Goal: Browse casually: Explore the website without a specific task or goal

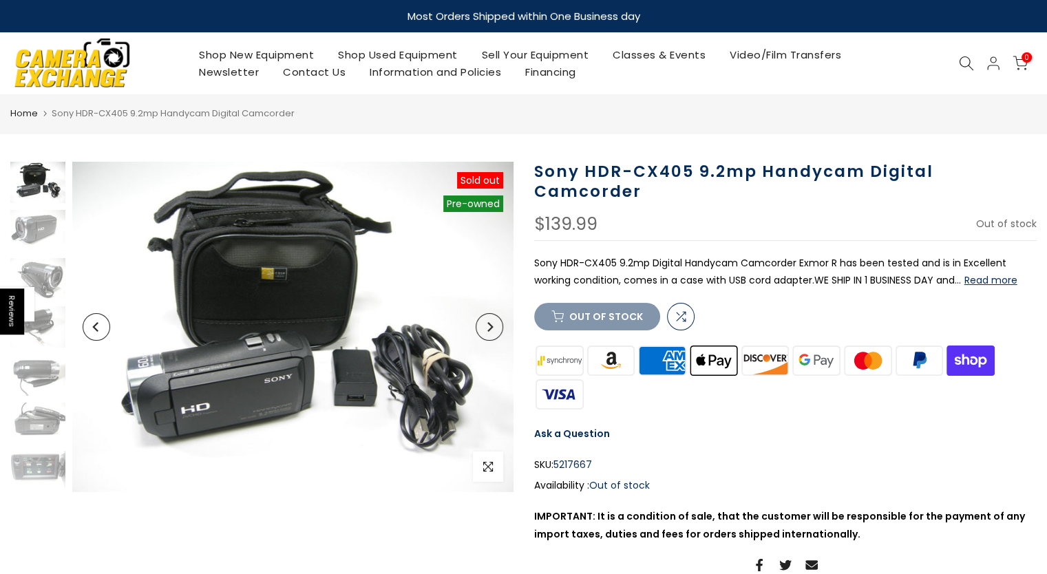
click at [267, 293] on img at bounding box center [292, 327] width 441 height 330
click at [397, 379] on img at bounding box center [292, 327] width 441 height 330
click at [485, 331] on button "Next" at bounding box center [490, 327] width 28 height 28
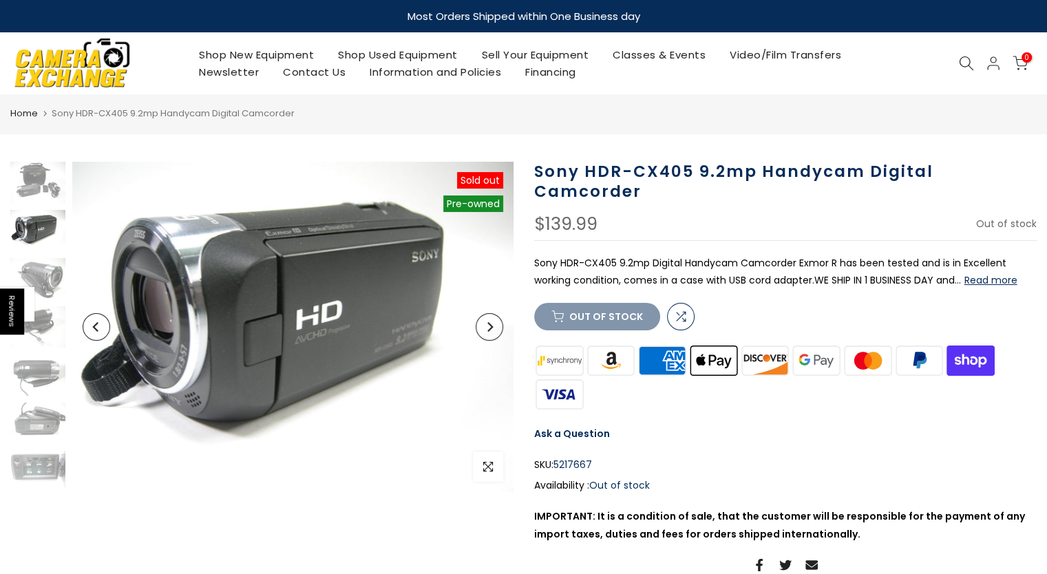
click at [485, 331] on button "Next" at bounding box center [490, 327] width 28 height 28
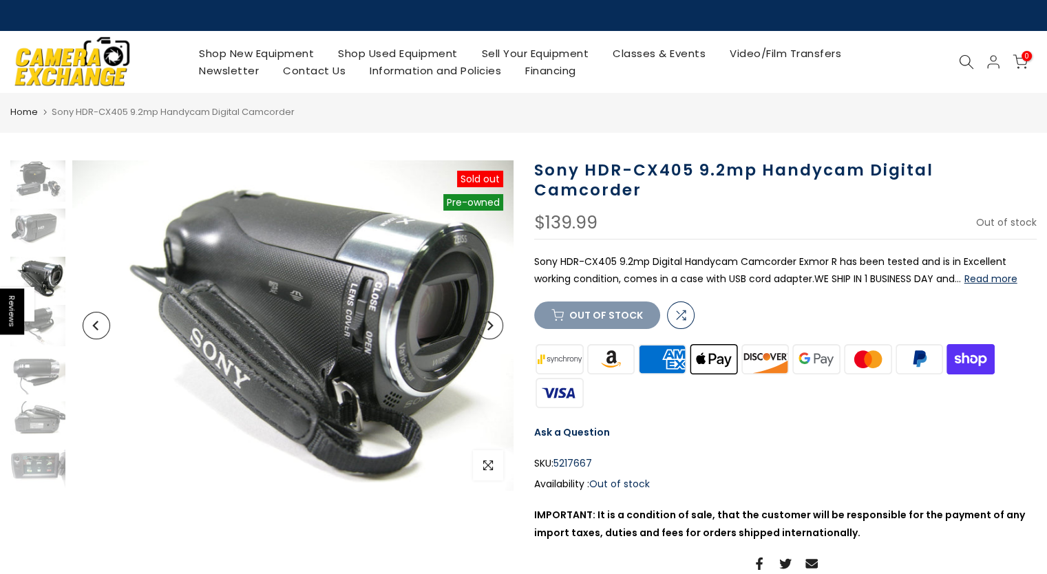
scroll to position [28, 0]
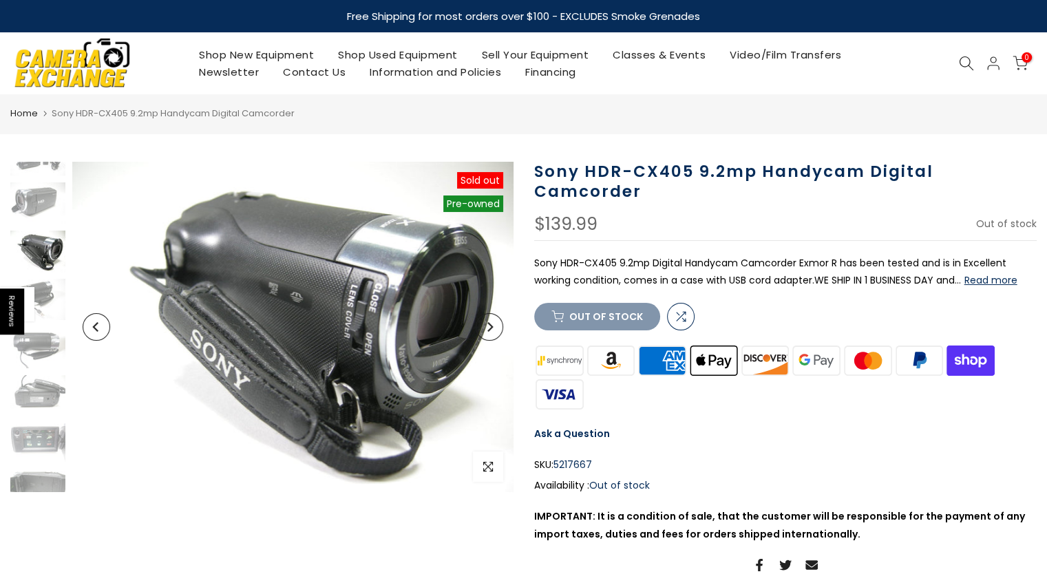
click at [489, 326] on icon "Next" at bounding box center [490, 327] width 10 height 10
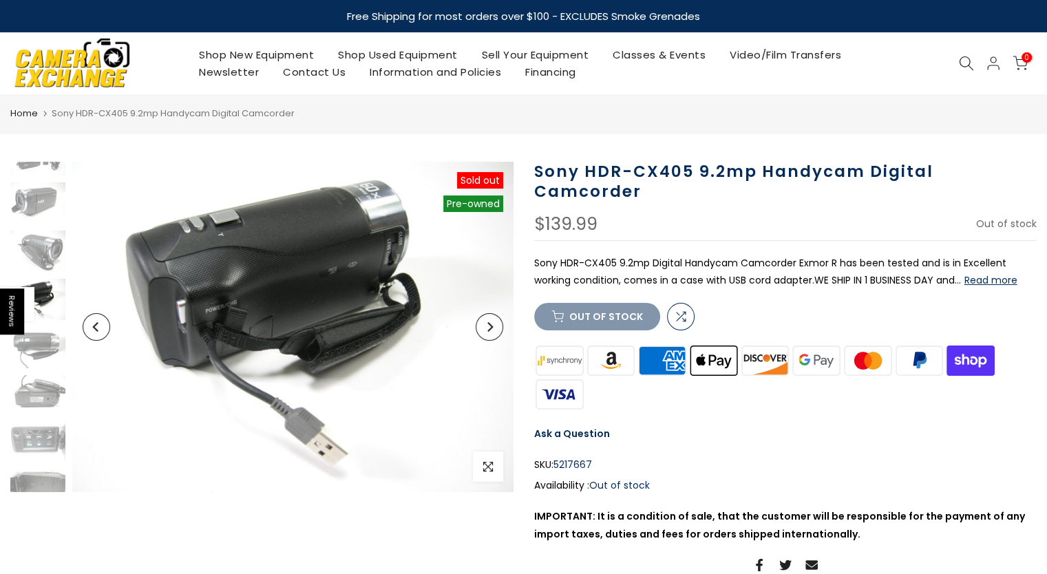
scroll to position [48, 0]
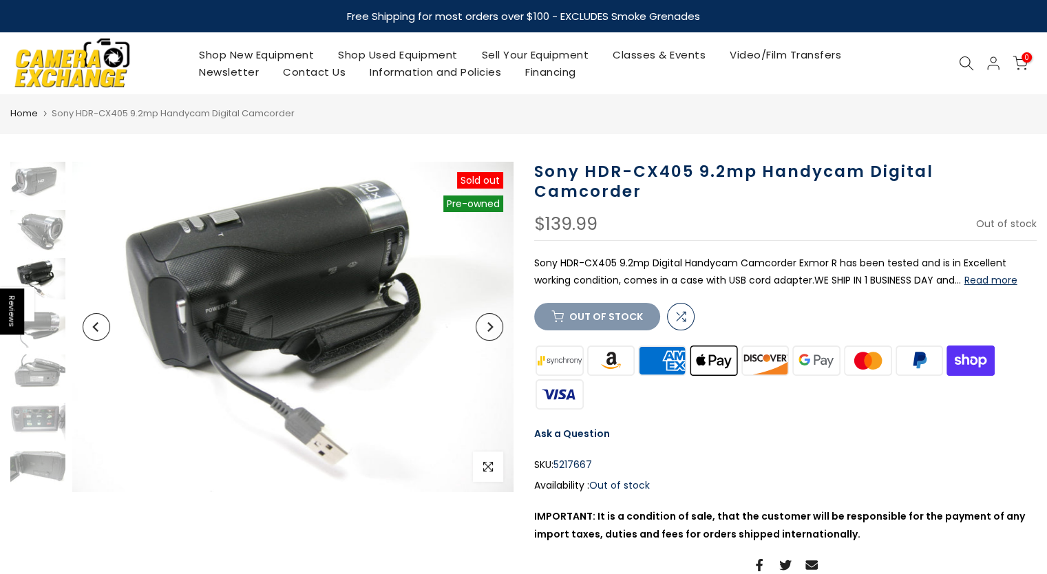
click at [490, 328] on icon "Next" at bounding box center [490, 327] width 6 height 10
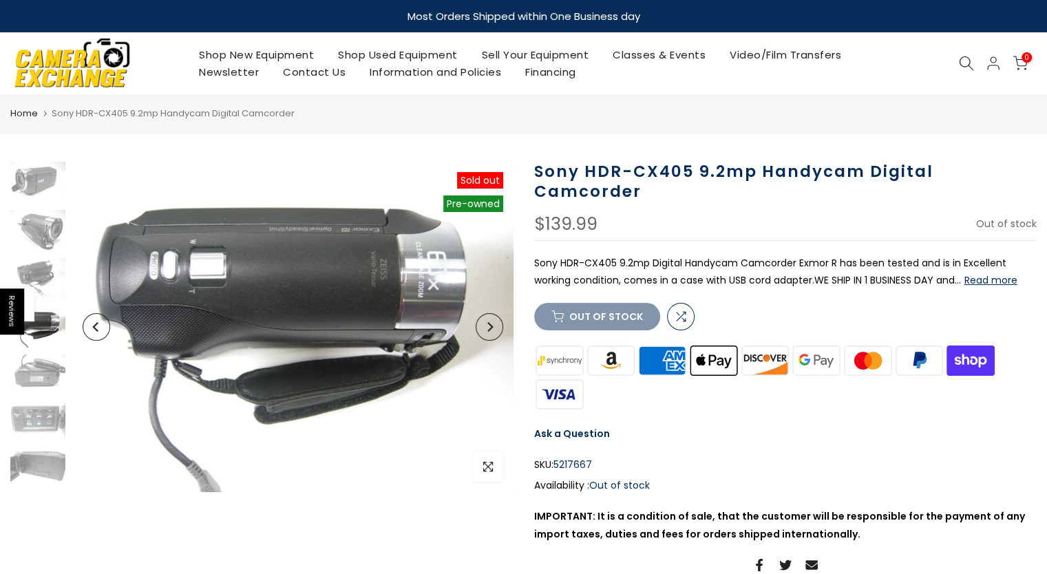
click at [490, 328] on icon "Next" at bounding box center [490, 327] width 6 height 10
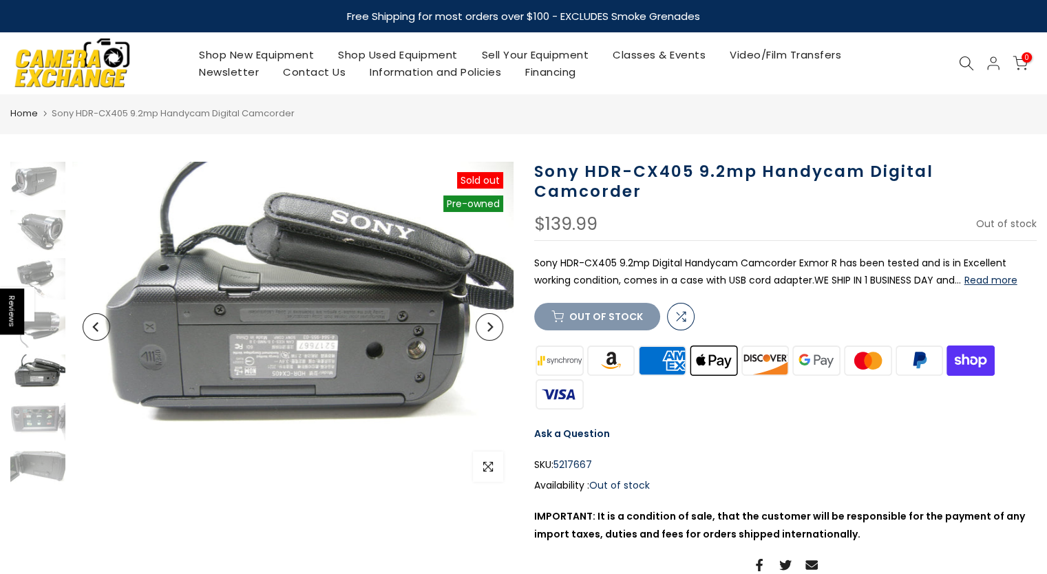
click at [490, 328] on icon "Next" at bounding box center [490, 327] width 6 height 10
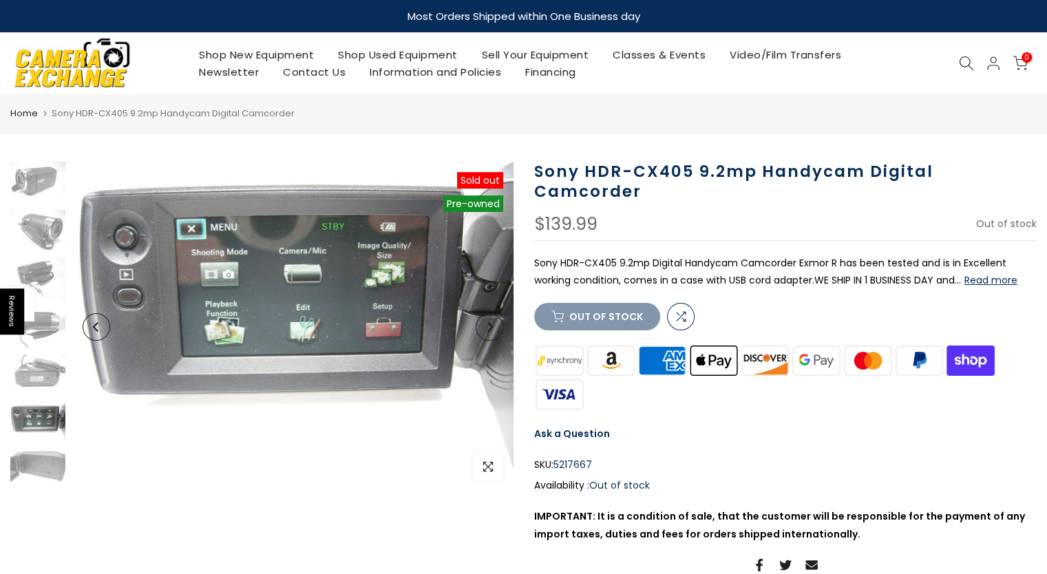
click at [490, 328] on icon "Next" at bounding box center [490, 327] width 6 height 10
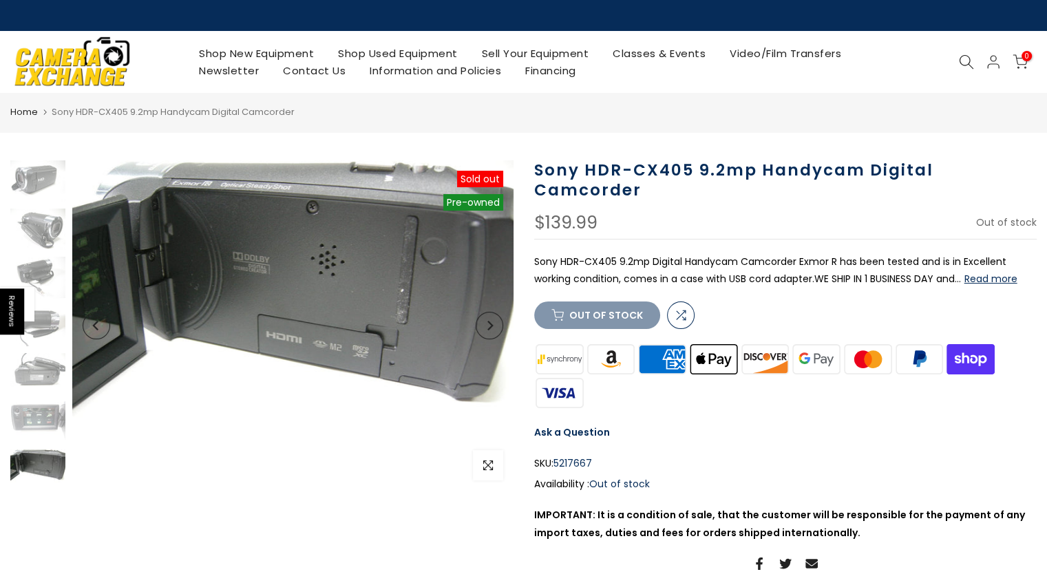
click at [490, 328] on icon "Next" at bounding box center [490, 326] width 6 height 10
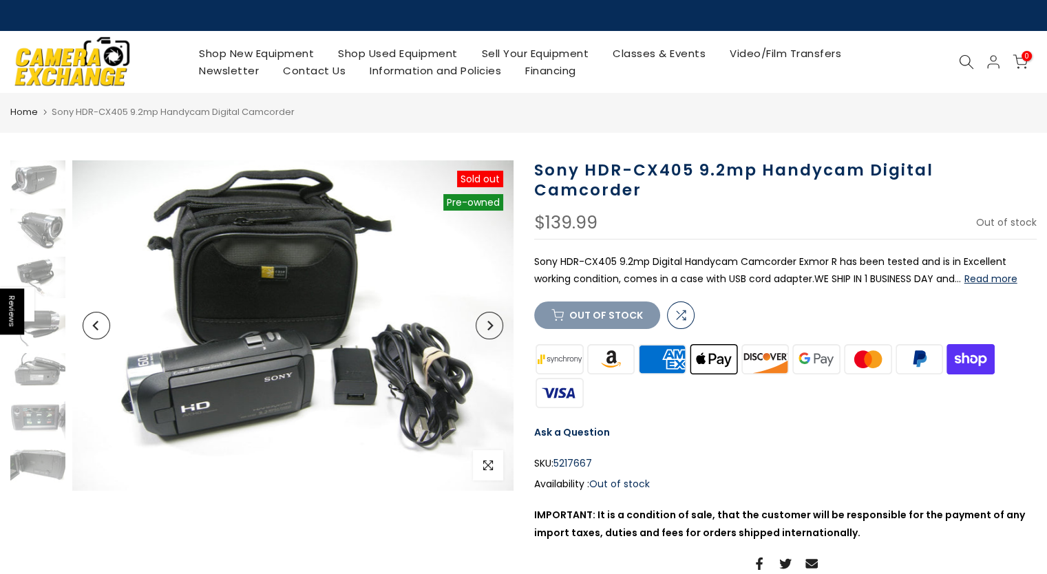
scroll to position [0, 0]
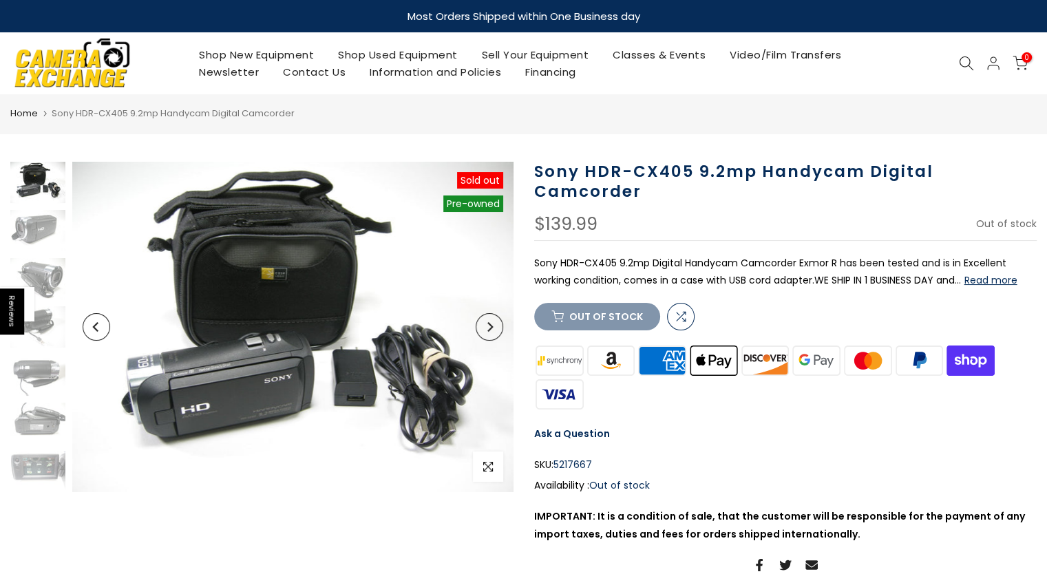
click at [490, 328] on icon "Next" at bounding box center [490, 327] width 6 height 10
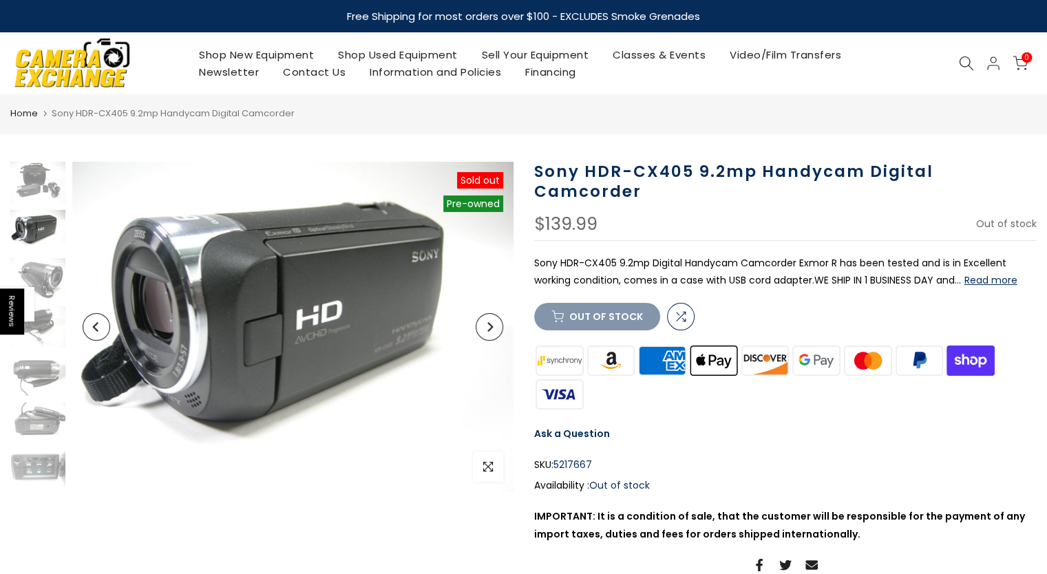
click at [490, 328] on icon "Next" at bounding box center [490, 327] width 6 height 10
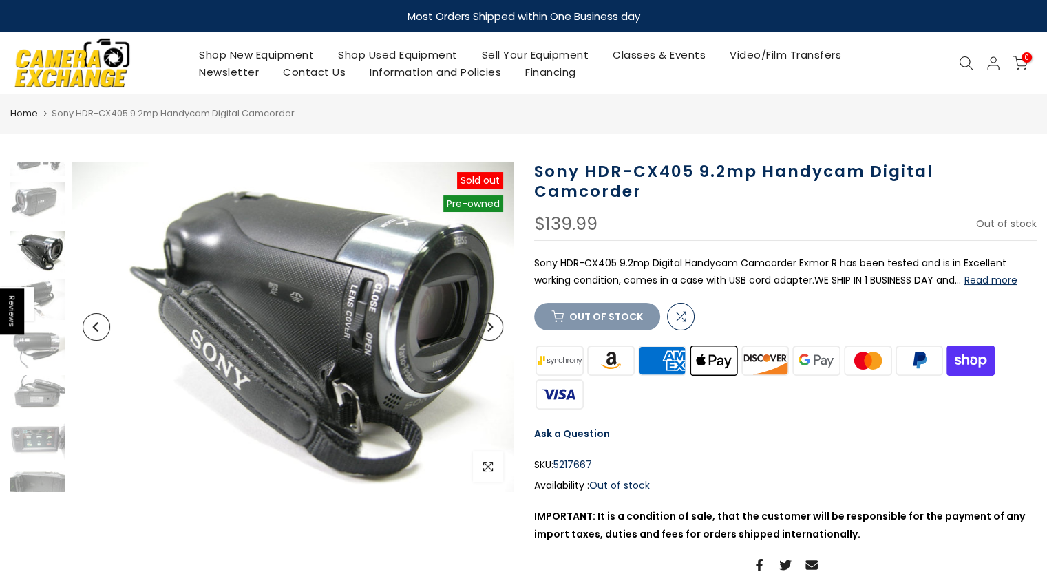
click at [490, 328] on icon "Next" at bounding box center [490, 327] width 6 height 10
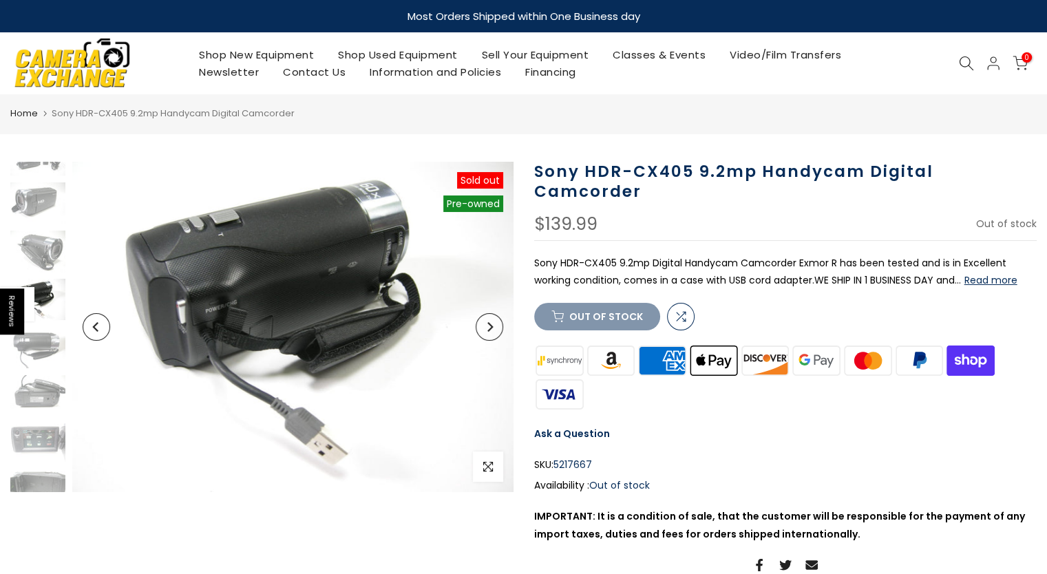
scroll to position [48, 0]
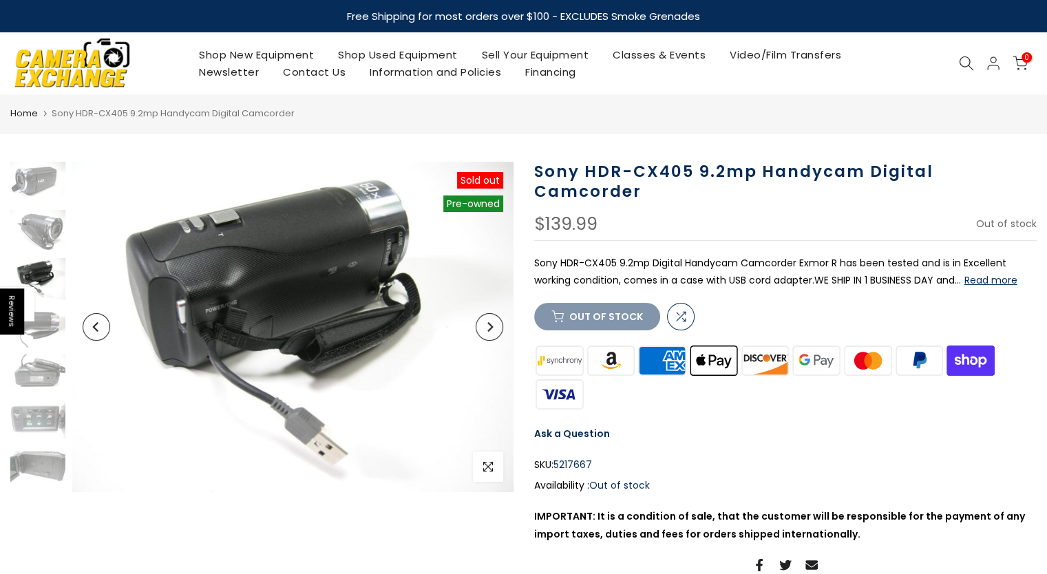
click at [490, 328] on icon "Next" at bounding box center [490, 327] width 6 height 10
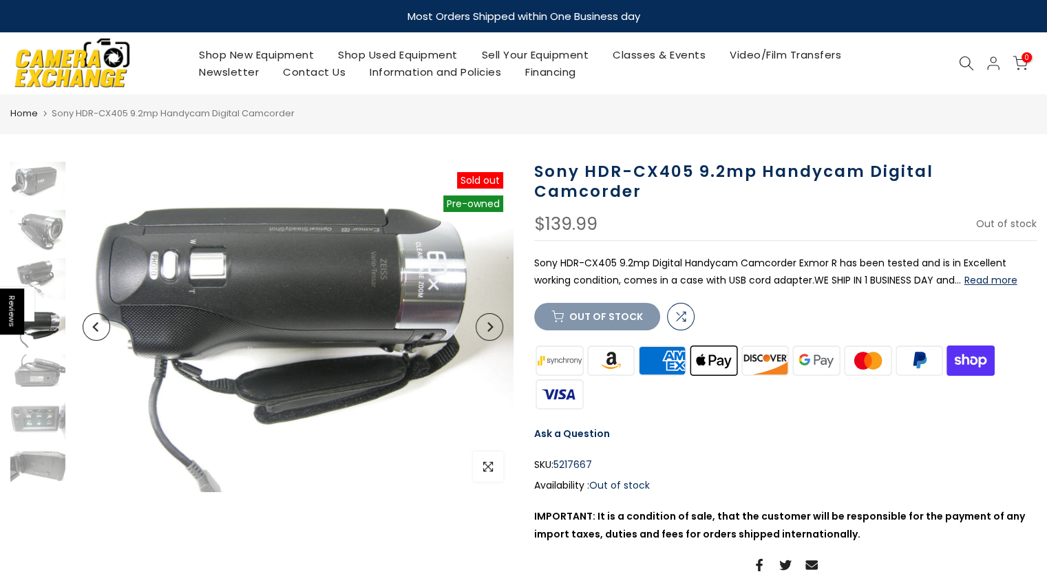
click at [490, 328] on icon "Next" at bounding box center [490, 327] width 6 height 10
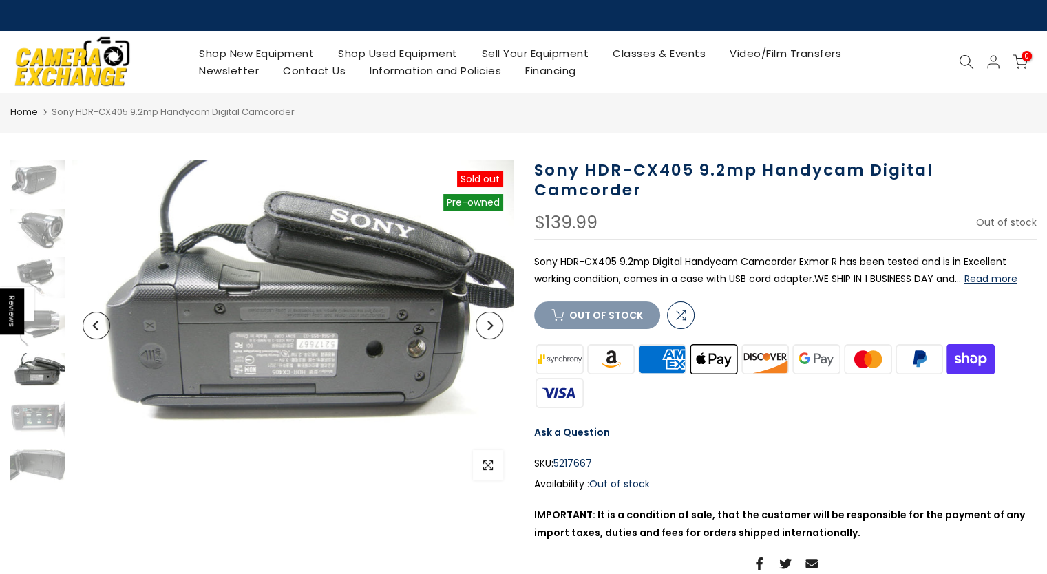
click at [490, 328] on icon "Next" at bounding box center [490, 326] width 6 height 10
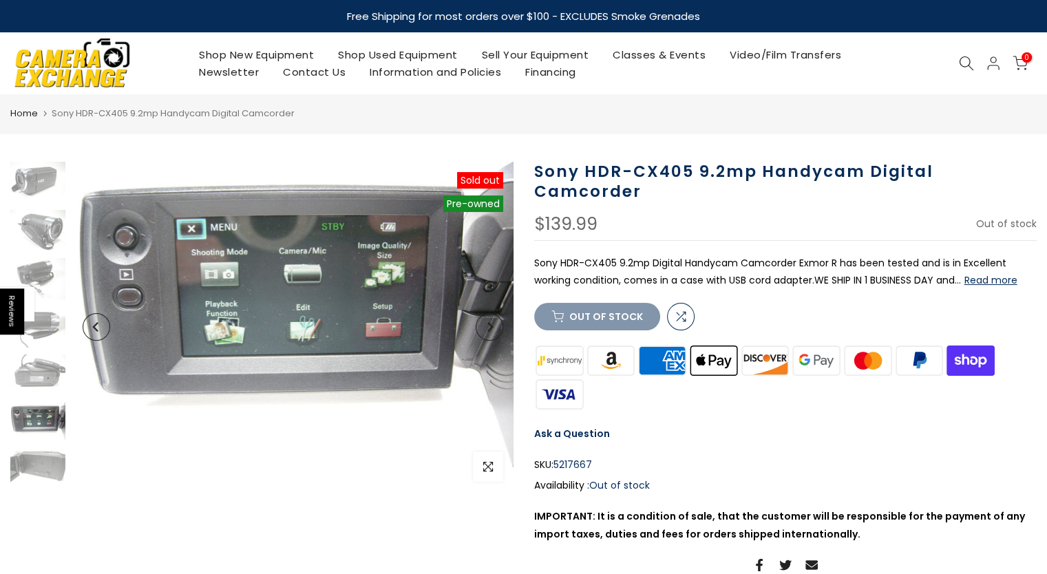
click at [490, 328] on icon "Next" at bounding box center [490, 327] width 6 height 10
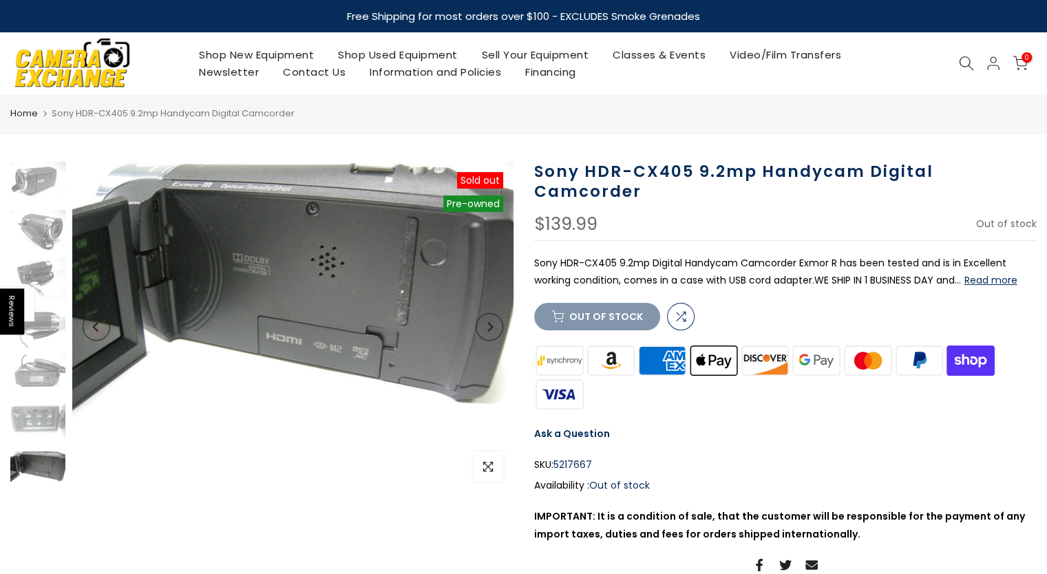
click at [487, 328] on icon "Next" at bounding box center [490, 327] width 10 height 10
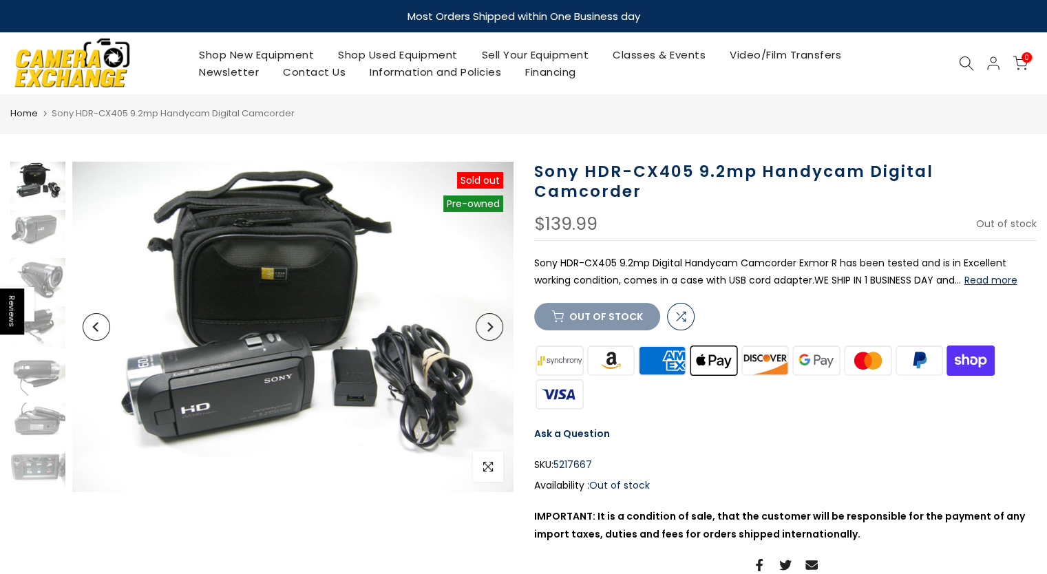
click at [487, 328] on icon "Next" at bounding box center [490, 327] width 10 height 10
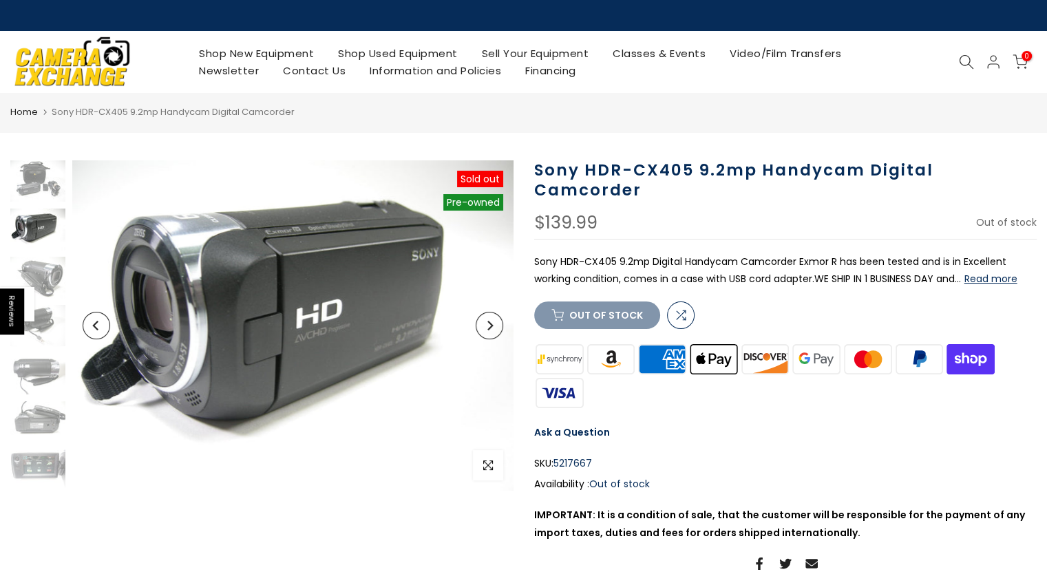
click at [487, 328] on icon "Next" at bounding box center [490, 326] width 10 height 10
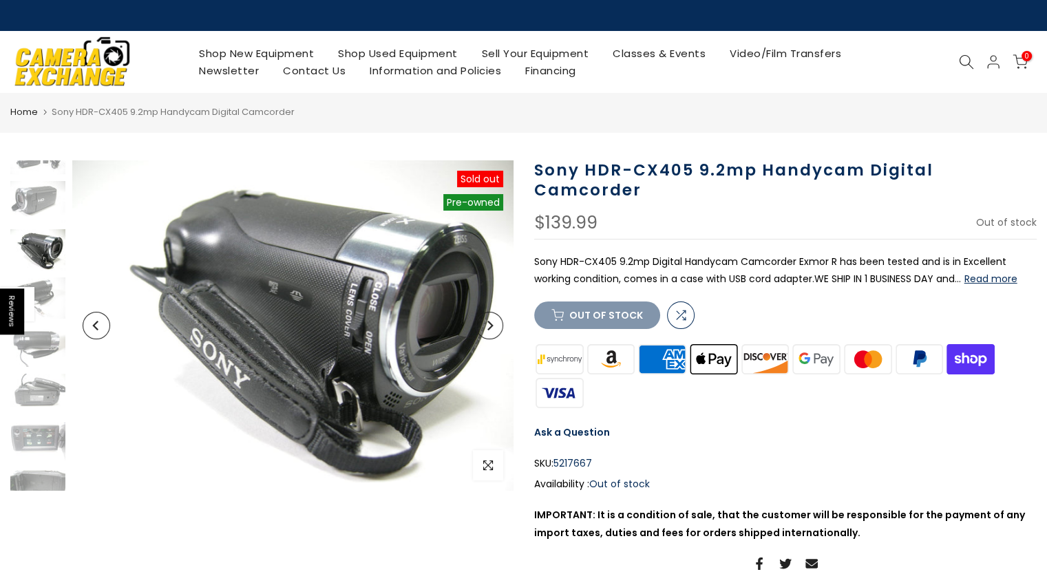
click at [487, 328] on icon "Next" at bounding box center [490, 326] width 10 height 10
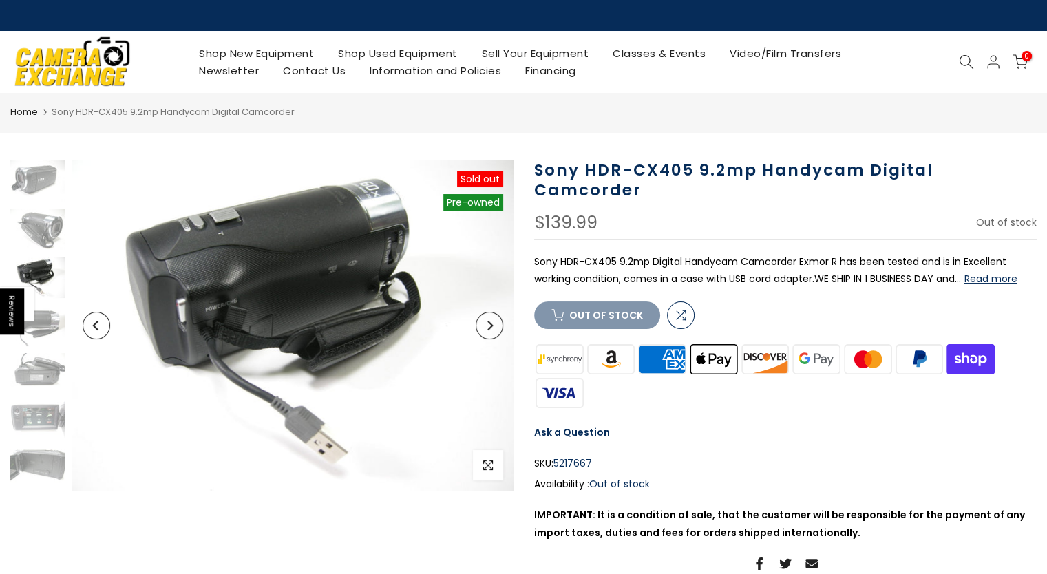
click at [487, 328] on icon "Next" at bounding box center [490, 326] width 10 height 10
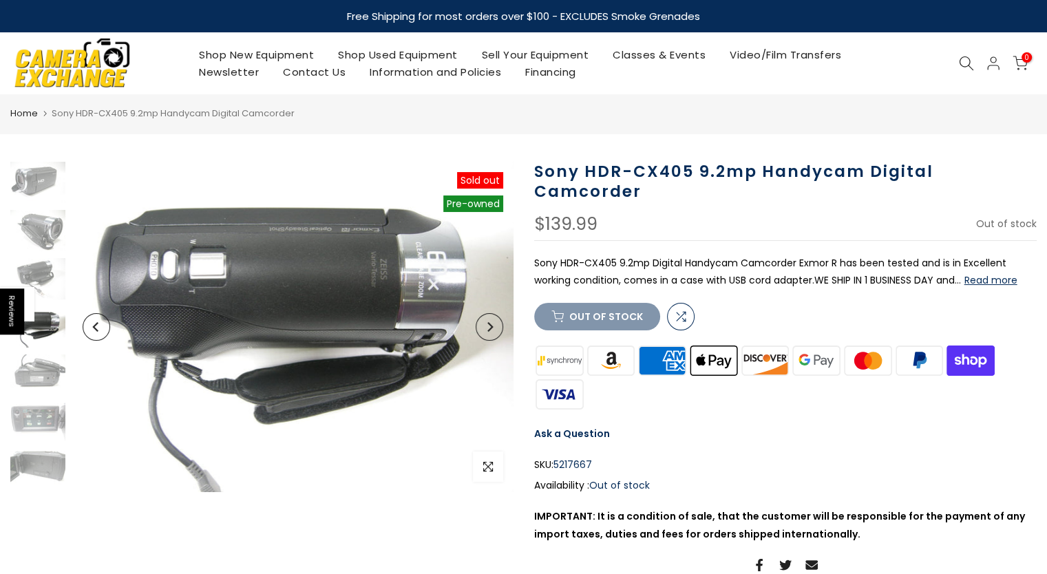
click at [487, 328] on icon "Next" at bounding box center [490, 327] width 10 height 10
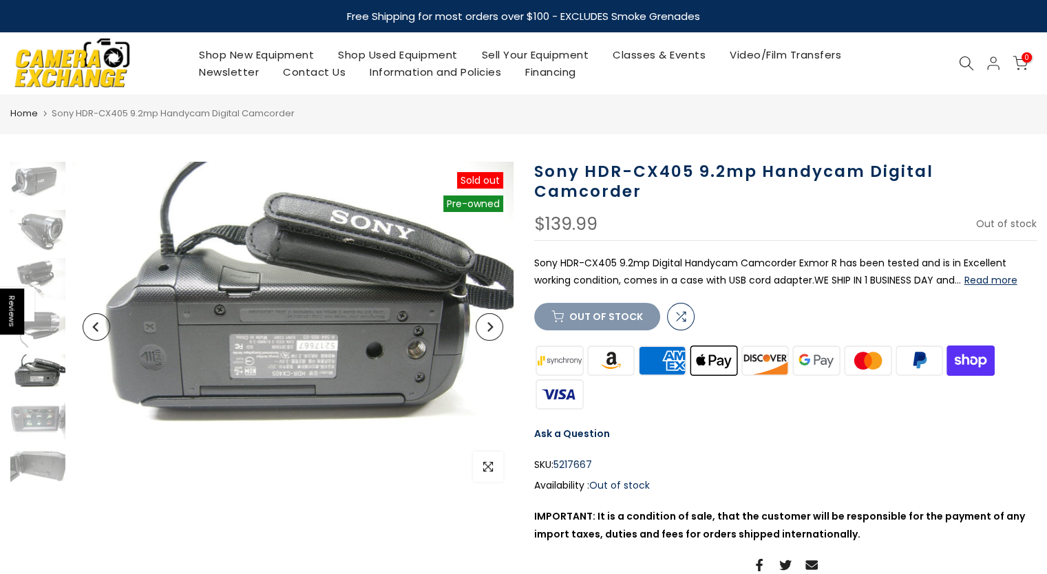
click at [487, 328] on icon "Next" at bounding box center [490, 327] width 10 height 10
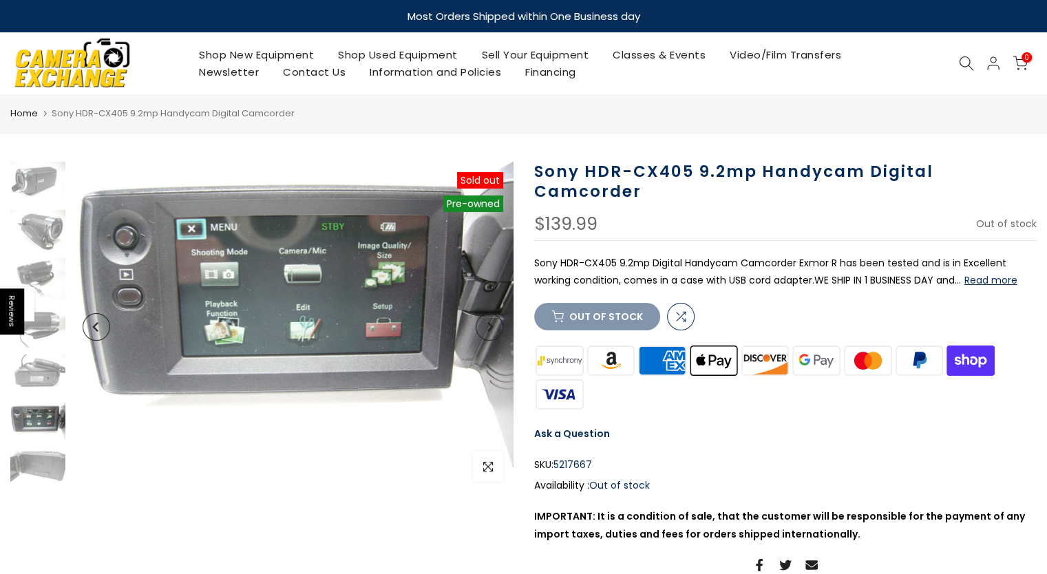
click at [487, 328] on icon "Next" at bounding box center [490, 327] width 10 height 10
